Goal: Transaction & Acquisition: Purchase product/service

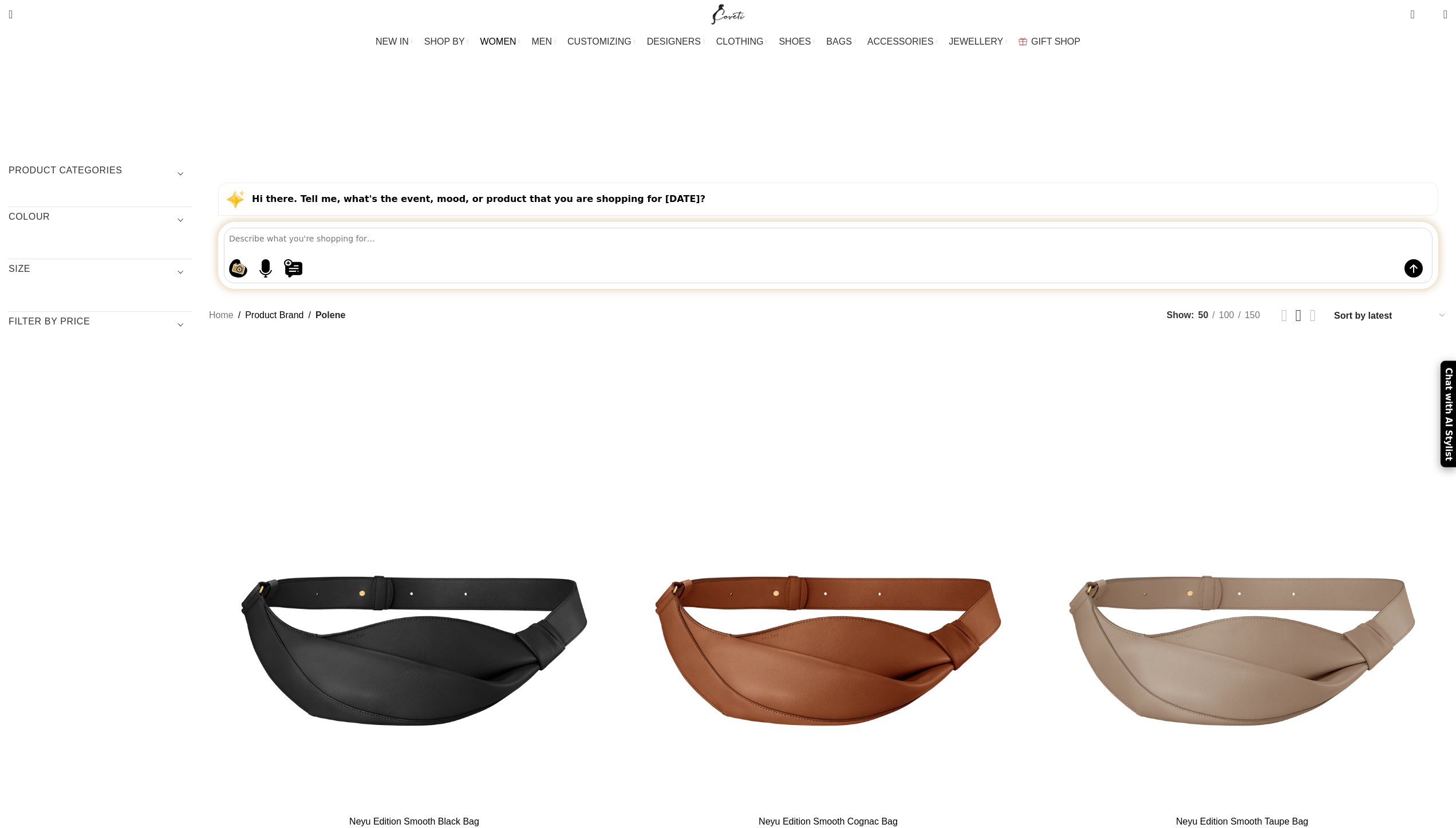
click at [514, 37] on link "WOMEN" at bounding box center [500, 41] width 40 height 23
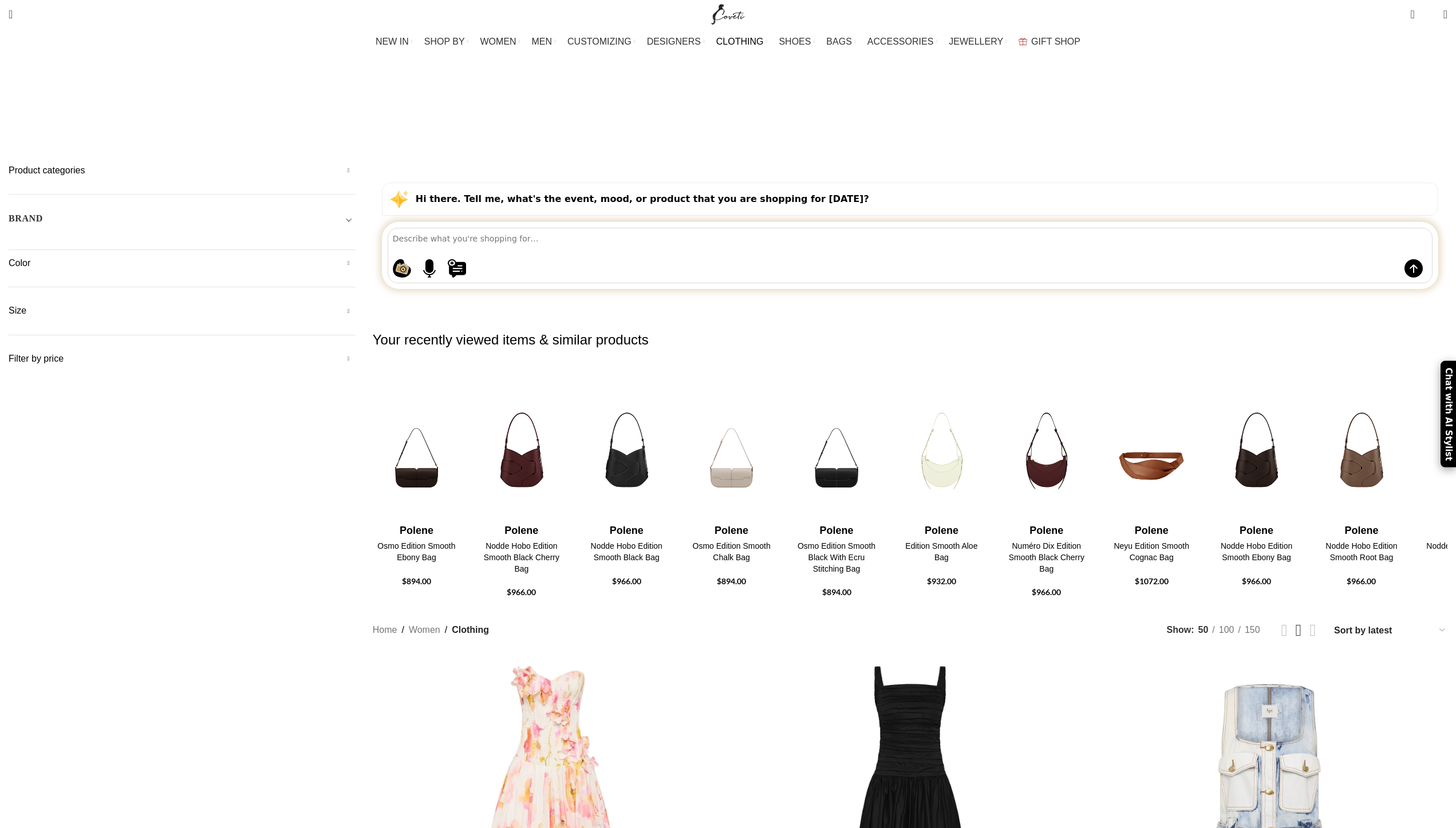
click at [795, 41] on span "SHOES" at bounding box center [794, 42] width 32 height 11
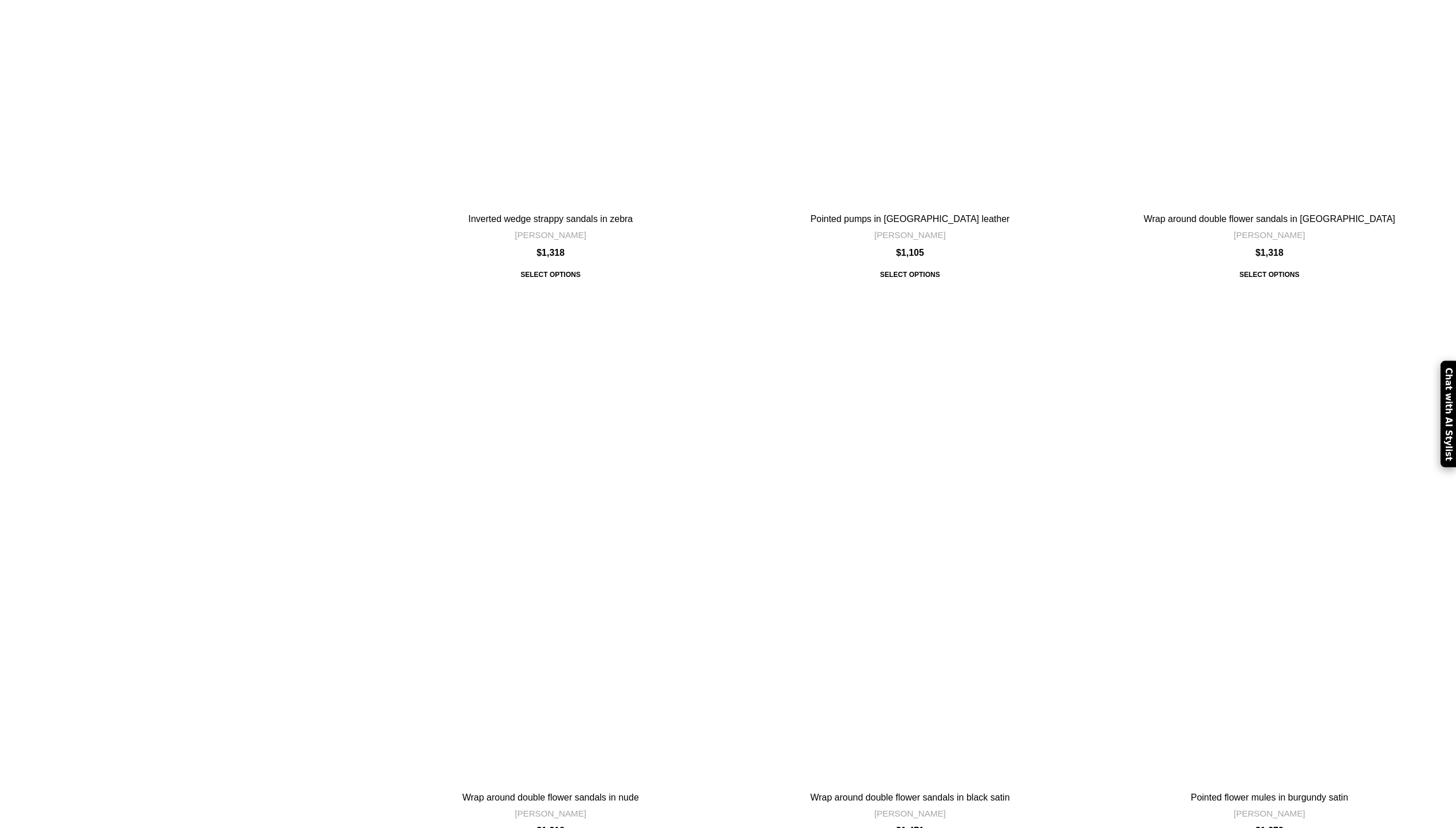
scroll to position [3445, 0]
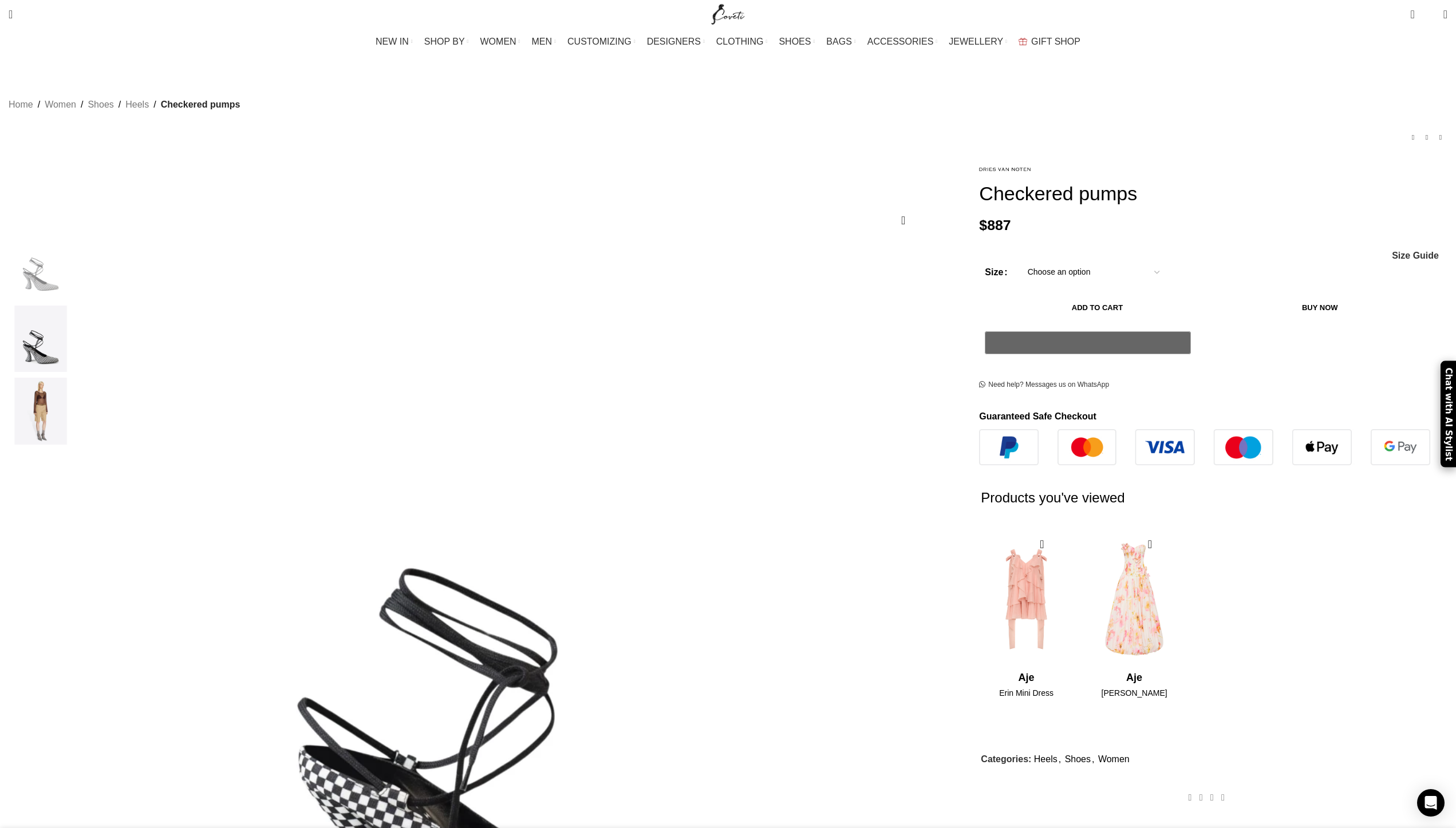
scroll to position [0, 1566]
